Goal: Information Seeking & Learning: Learn about a topic

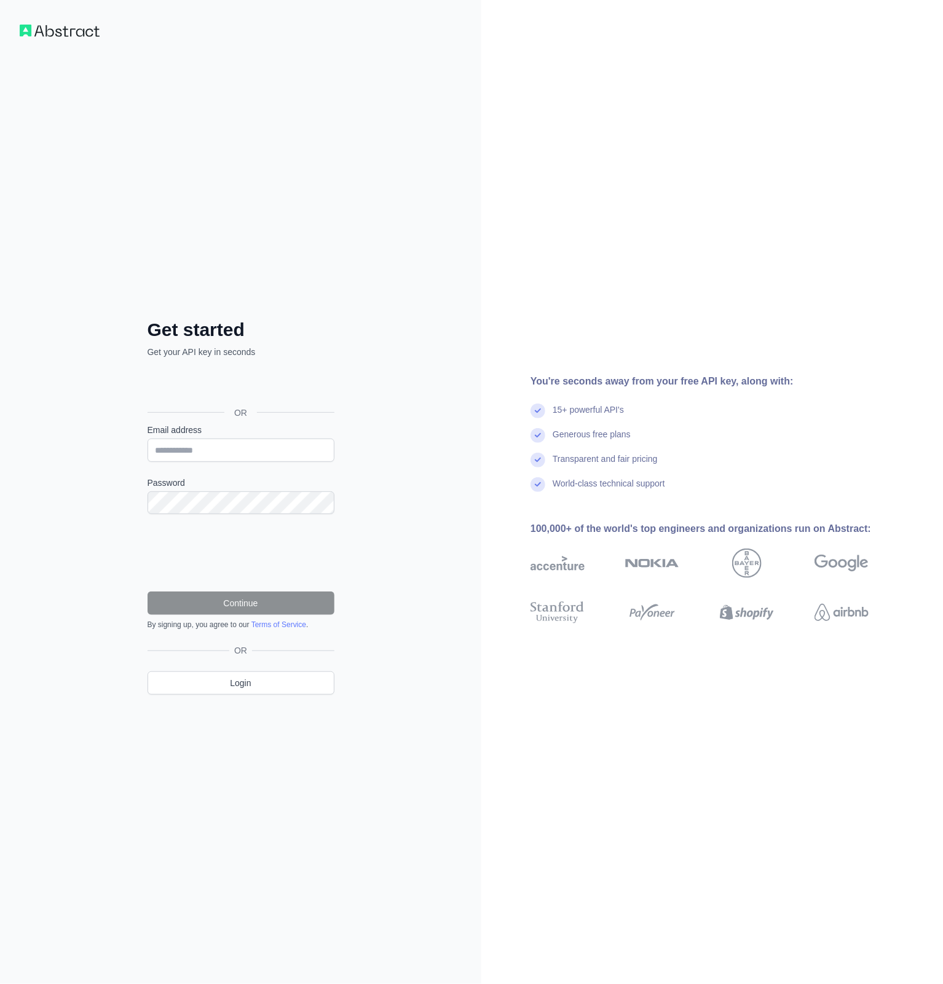
click at [227, 394] on div "Sign in with Google. Opens in new tab" at bounding box center [239, 385] width 184 height 27
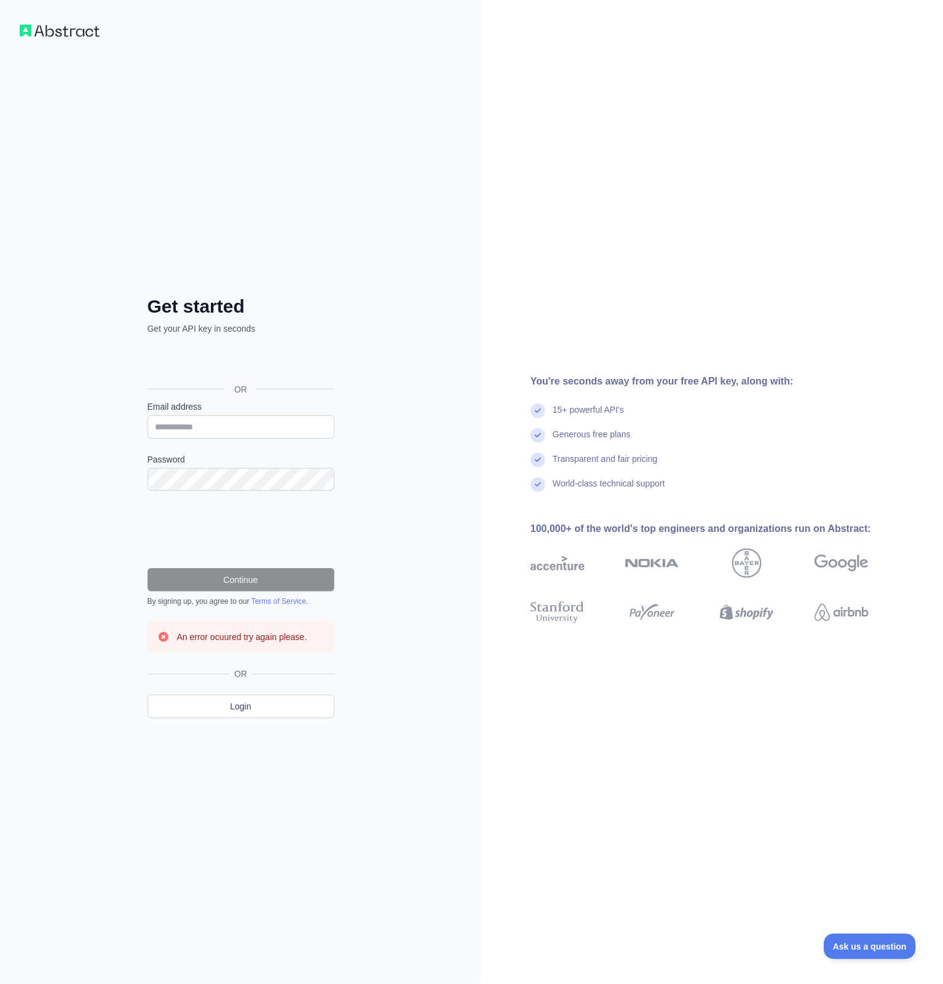
click at [259, 365] on div "Sign in with Google. Opens in new tab" at bounding box center [239, 361] width 184 height 27
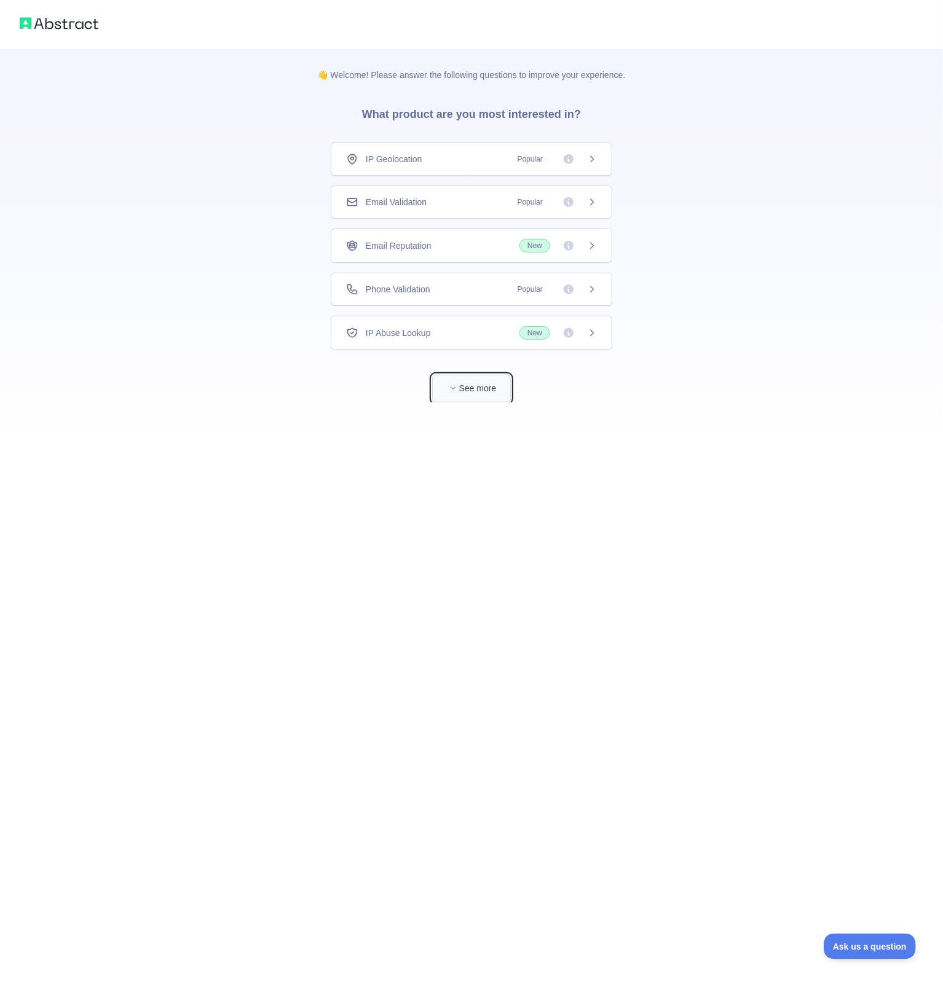
click at [467, 386] on button "See more" at bounding box center [471, 389] width 79 height 28
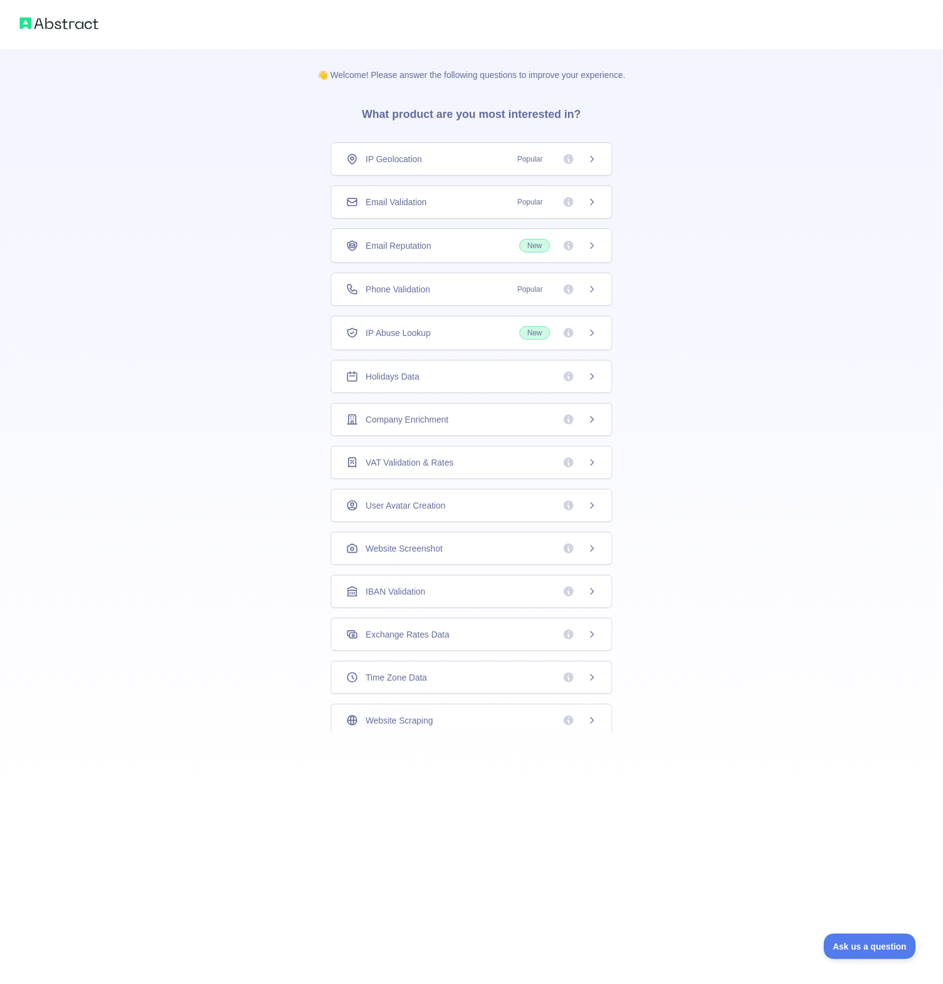
click at [586, 426] on div "Company Enrichment" at bounding box center [471, 419] width 281 height 33
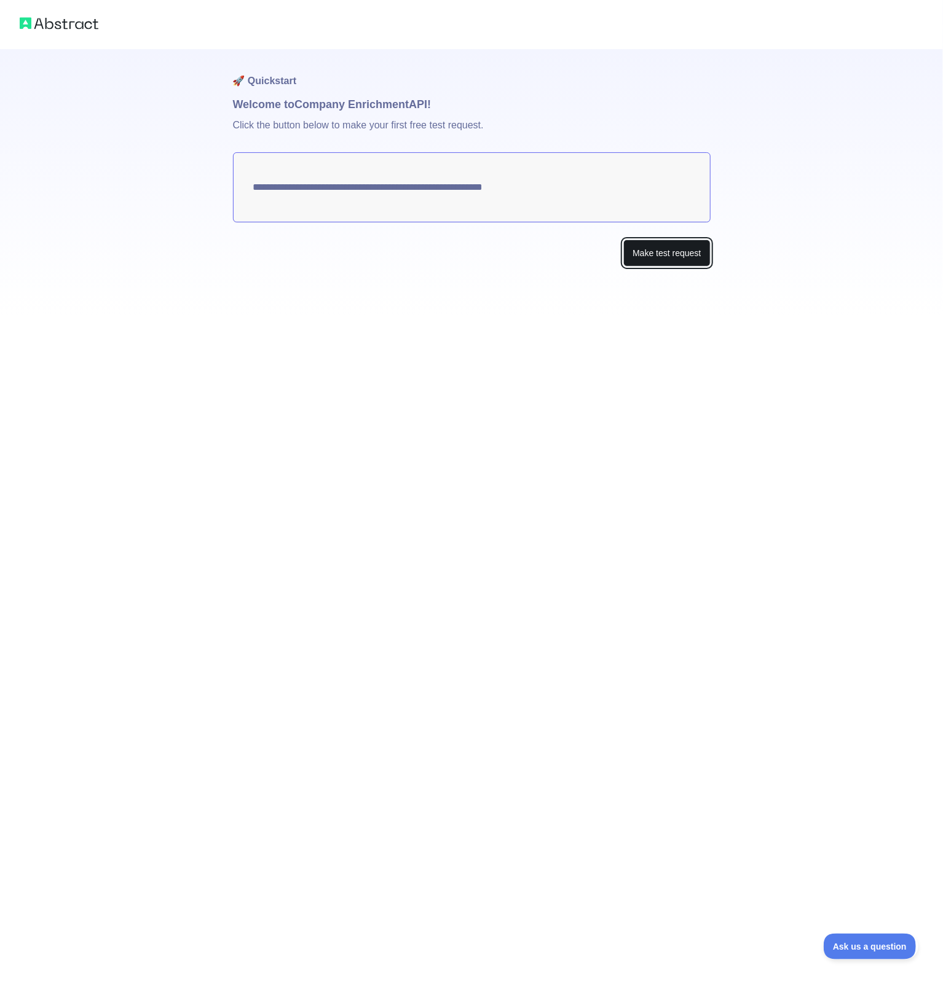
click at [664, 257] on button "Make test request" at bounding box center [666, 254] width 87 height 28
click at [111, 452] on div "**********" at bounding box center [471, 492] width 943 height 984
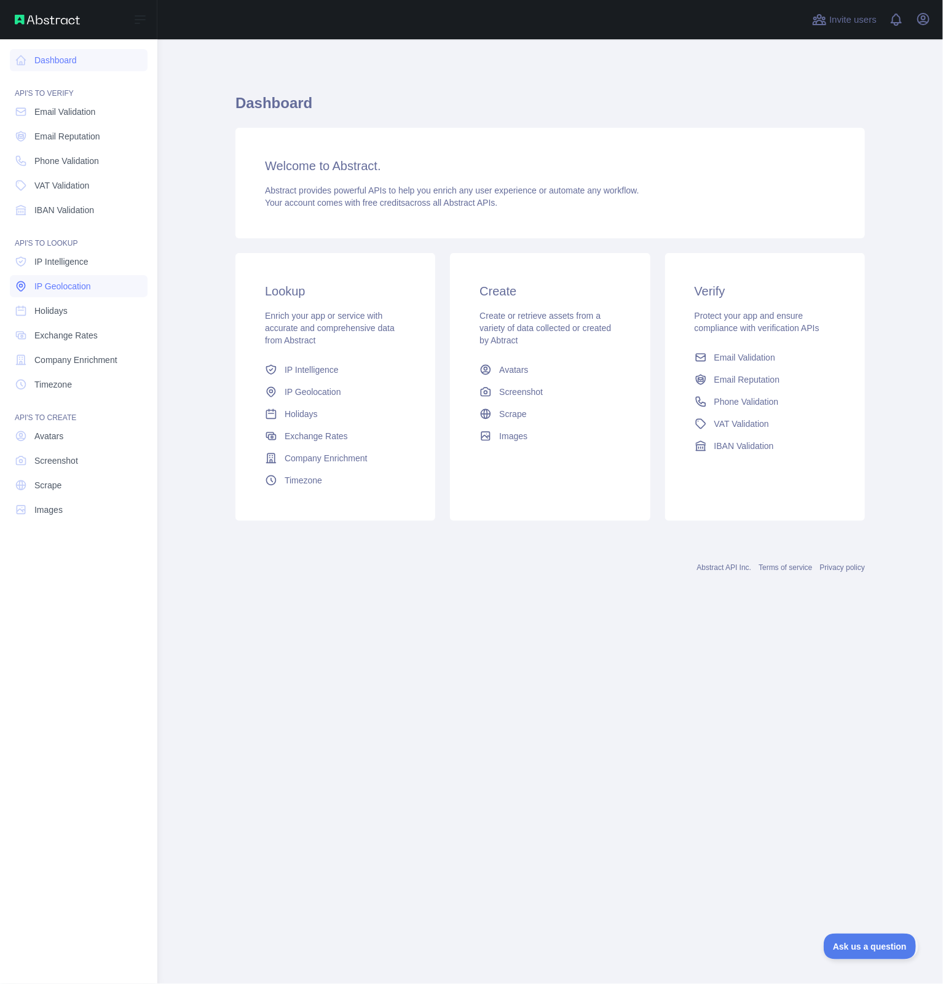
click at [68, 289] on span "IP Geolocation" at bounding box center [62, 286] width 57 height 12
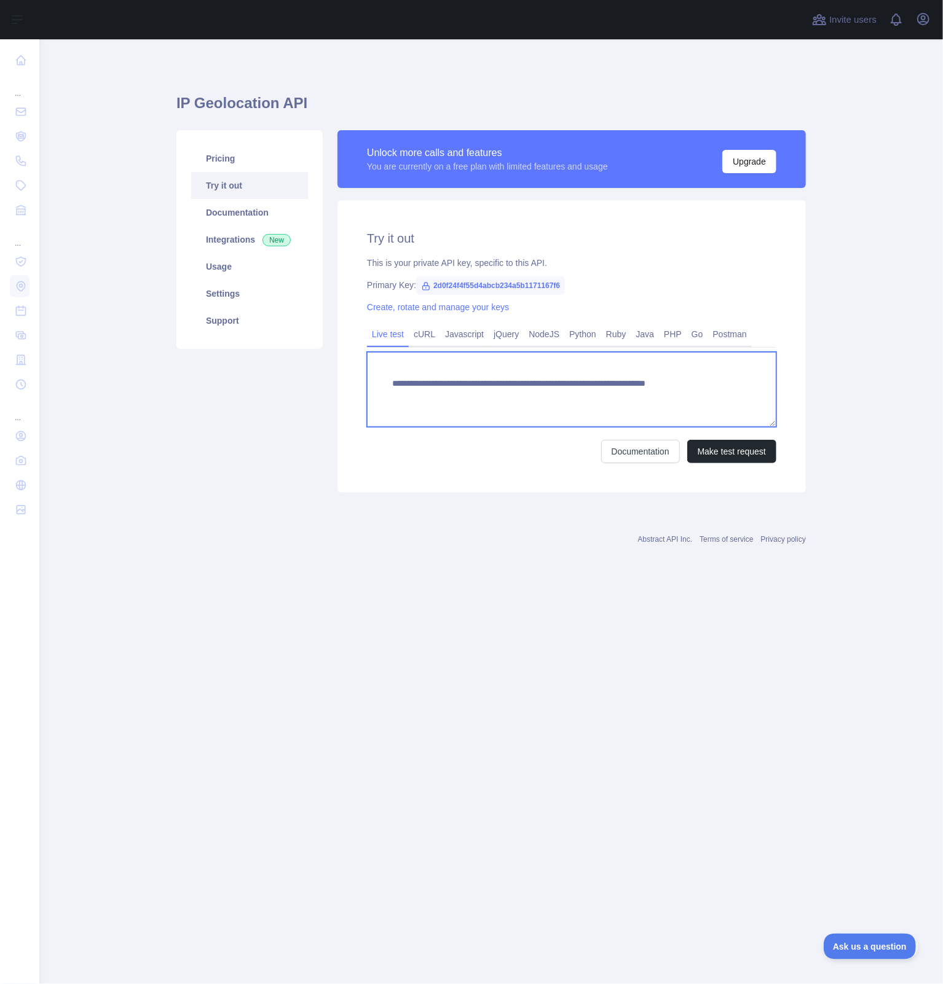
drag, startPoint x: 587, startPoint y: 386, endPoint x: 736, endPoint y: 387, distance: 149.3
click at [736, 387] on textarea "**********" at bounding box center [571, 389] width 409 height 75
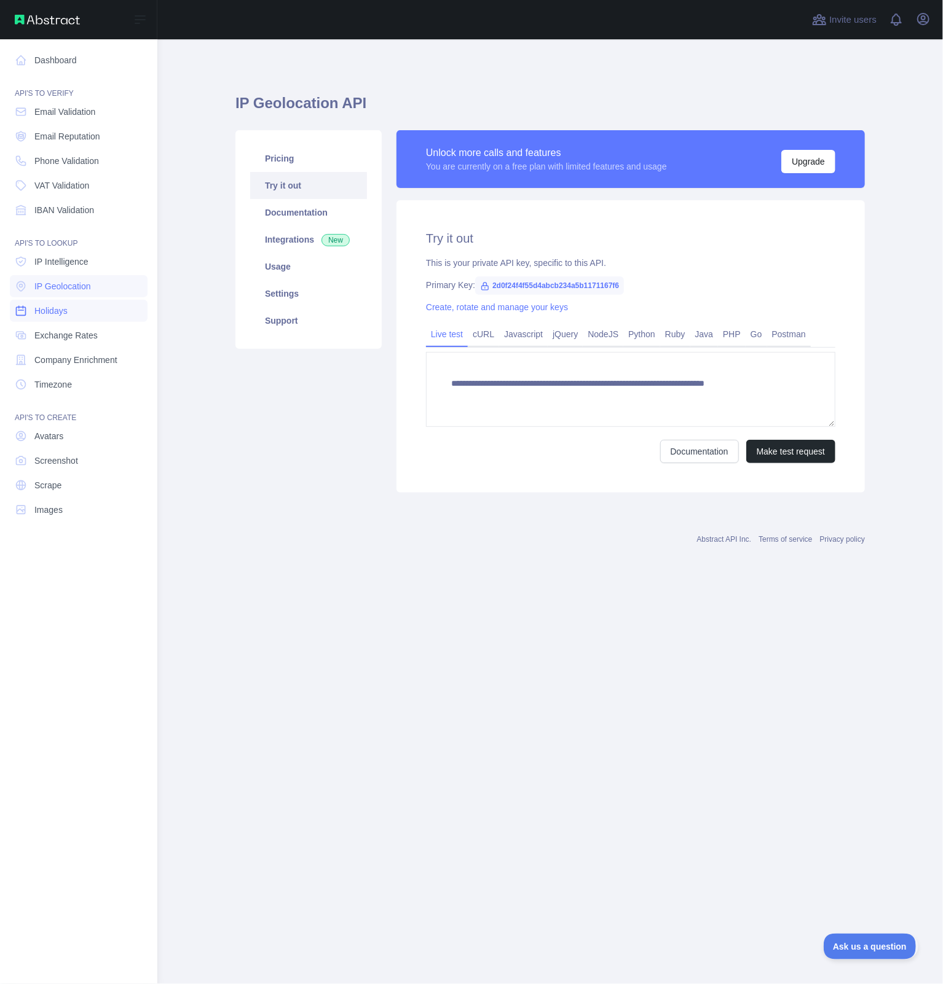
type textarea "**********"
click at [104, 360] on span "Company Enrichment" at bounding box center [75, 360] width 83 height 12
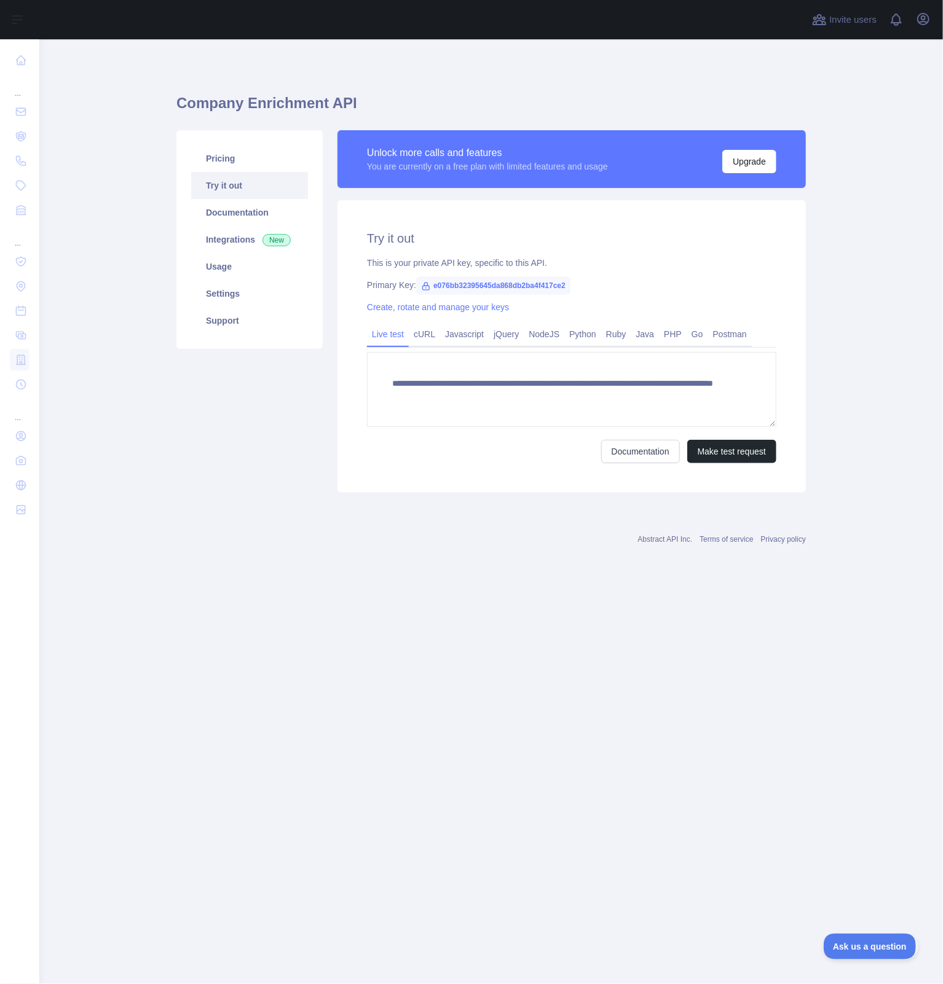
click at [447, 289] on span "e076bb32395645da868db2ba4f417ce2" at bounding box center [493, 285] width 154 height 18
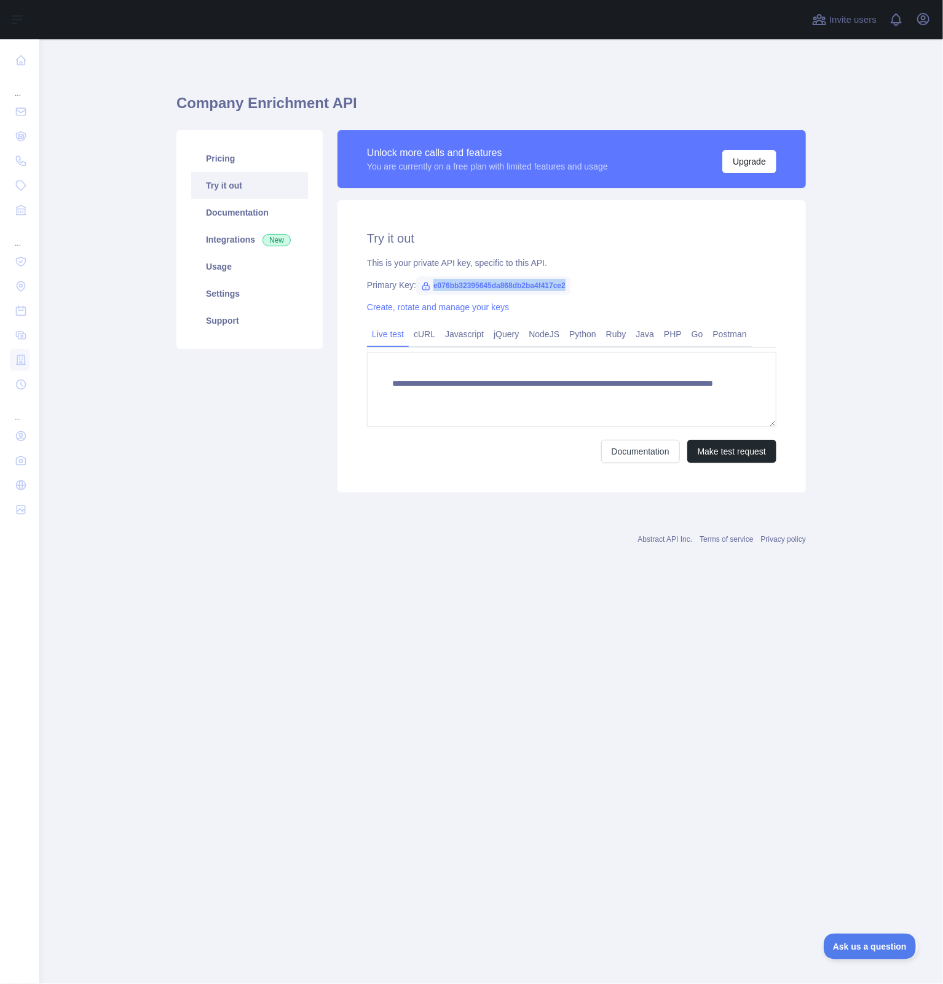
click at [447, 289] on span "e076bb32395645da868db2ba4f417ce2" at bounding box center [493, 285] width 154 height 18
copy span "e076bb32395645da868db2ba4f417ce2"
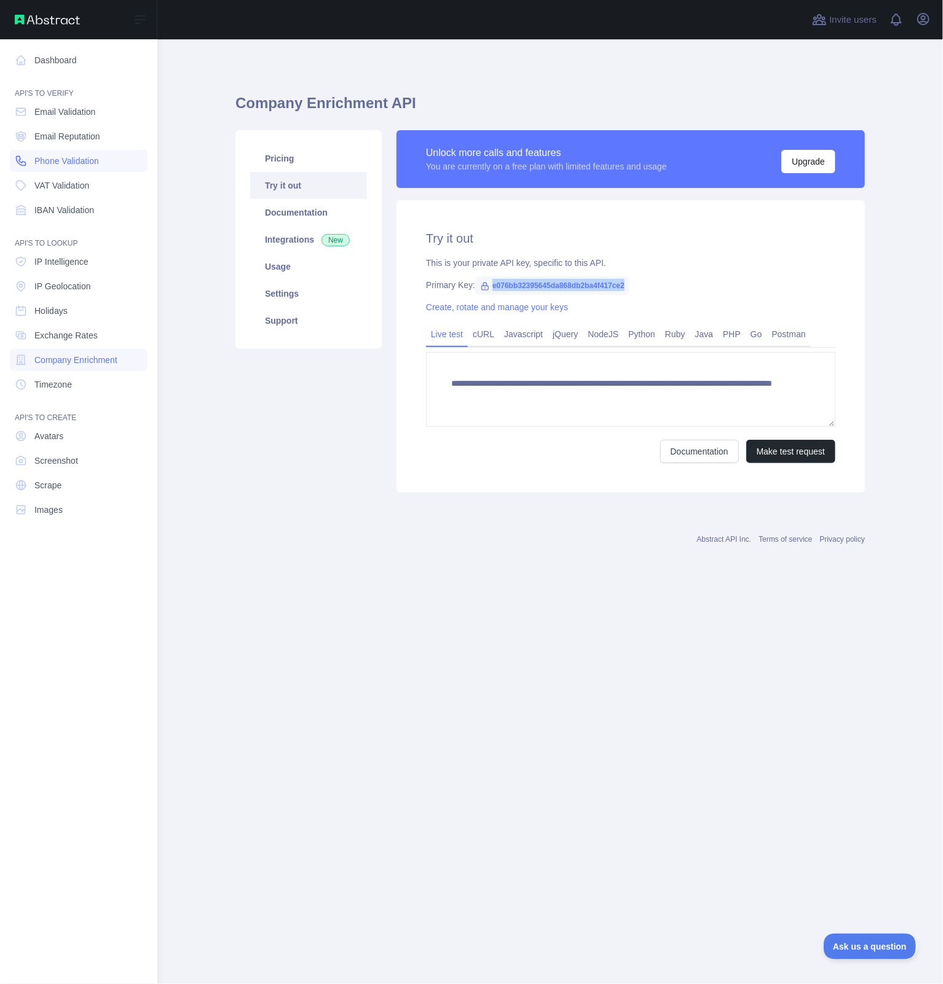
click at [73, 165] on span "Phone Validation" at bounding box center [66, 161] width 65 height 12
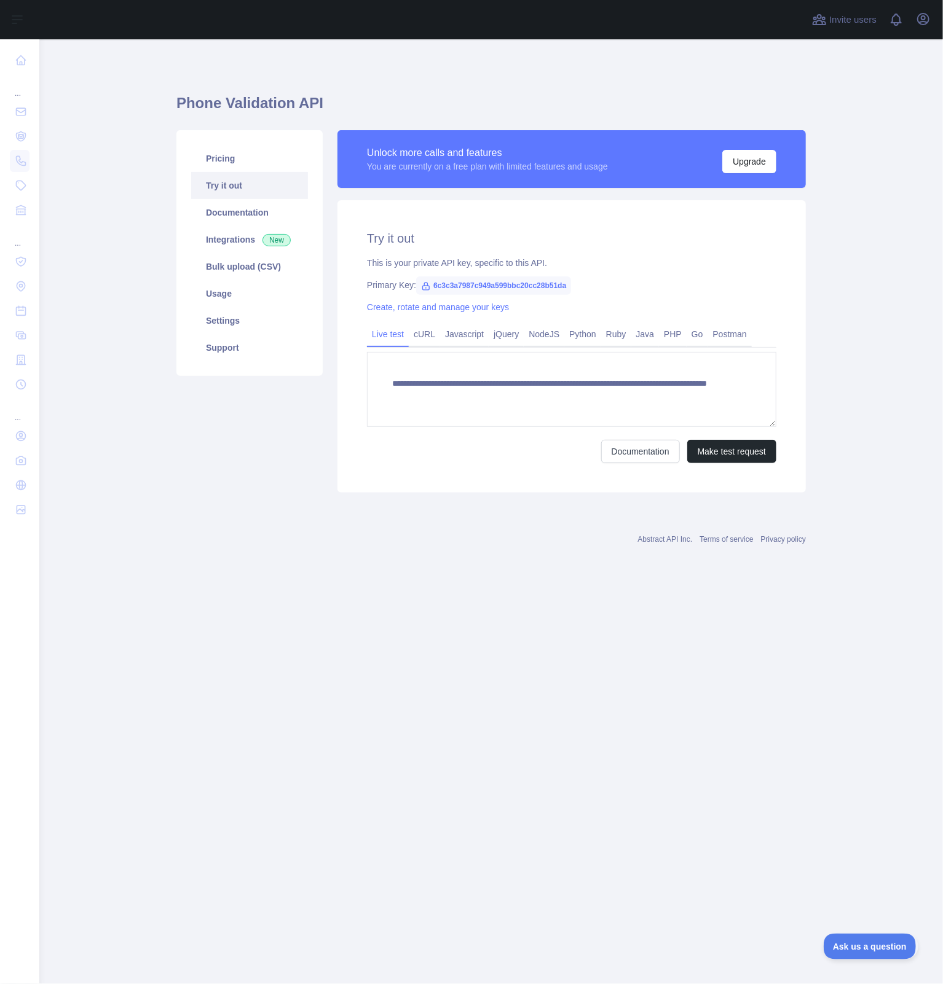
click at [497, 287] on span "6c3c3a7987c949a599bbc20cc28b51da" at bounding box center [493, 285] width 155 height 18
copy span "6c3c3a7987c949a599bbc20cc28b51da"
